Goal: Information Seeking & Learning: Understand process/instructions

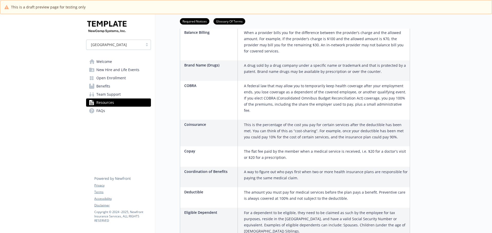
scroll to position [256, 0]
click at [97, 63] on span "Welcome" at bounding box center [104, 62] width 16 height 8
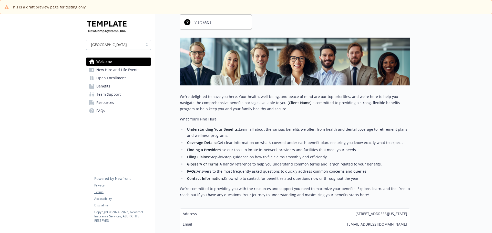
scroll to position [98, 0]
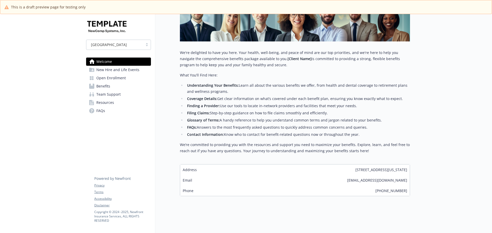
click at [124, 70] on span "New Hire and Life Events" at bounding box center [117, 70] width 43 height 8
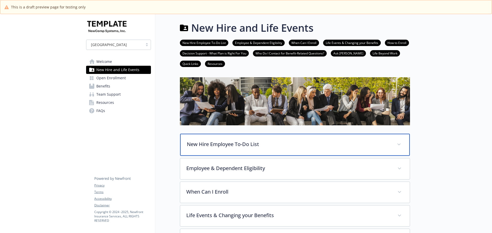
click at [286, 138] on div "New Hire Employee To-Do List" at bounding box center [294, 145] width 229 height 22
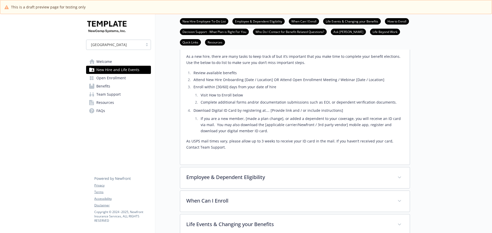
scroll to position [128, 0]
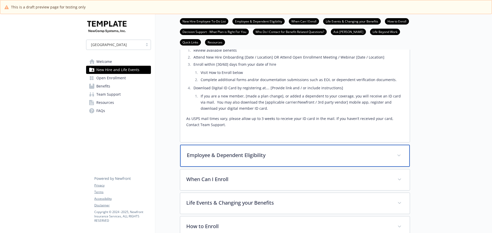
click at [255, 162] on div "Employee & Dependent Eligibility" at bounding box center [294, 156] width 229 height 22
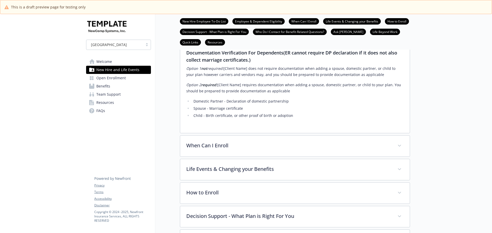
scroll to position [666, 0]
